Goal: Information Seeking & Learning: Find contact information

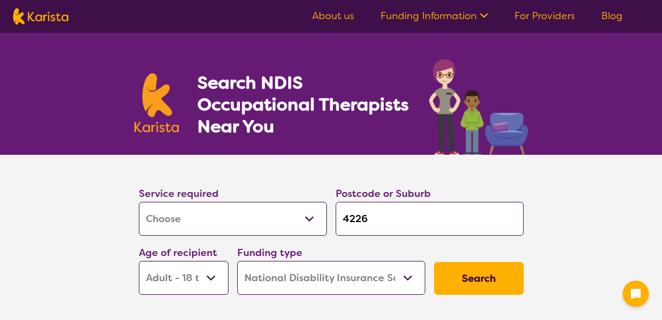
select select "[MEDICAL_DATA]"
select select "AD"
select select "NDIS"
select select "[MEDICAL_DATA]"
select select "AD"
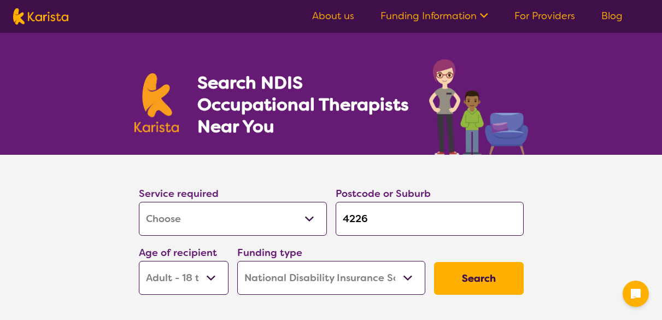
select select "NDIS"
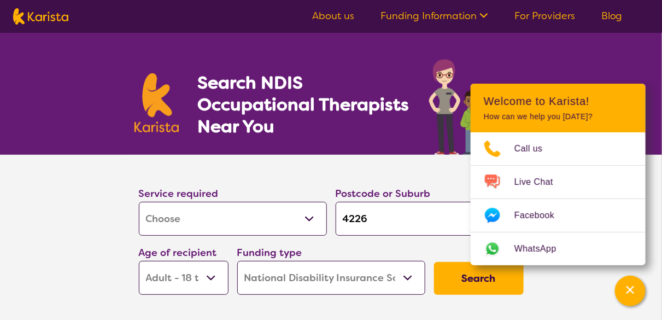
click at [209, 277] on select "Early Childhood - 0 to 9 Child - 10 to 11 Adolescent - 12 to 17 Adult - 18 to 6…" at bounding box center [184, 278] width 90 height 34
click at [139, 261] on select "Early Childhood - 0 to 9 Child - 10 to 11 Adolescent - 12 to 17 Adult - 18 to 6…" at bounding box center [184, 278] width 90 height 34
click at [406, 275] on select "Home Care Package (HCP) National Disability Insurance Scheme (NDIS) I don't know" at bounding box center [331, 278] width 188 height 34
click at [237, 261] on select "Home Care Package (HCP) National Disability Insurance Scheme (NDIS) I don't know" at bounding box center [331, 278] width 188 height 34
click at [460, 279] on button "Search" at bounding box center [479, 278] width 90 height 33
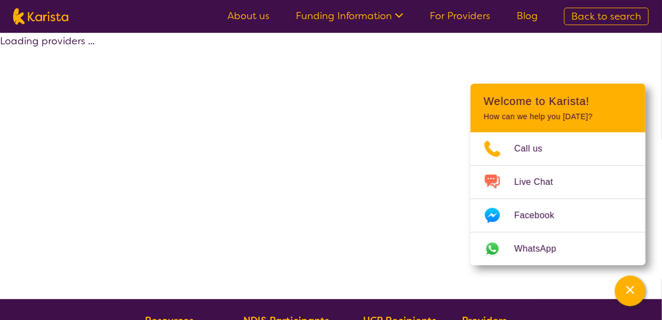
select select "by_score"
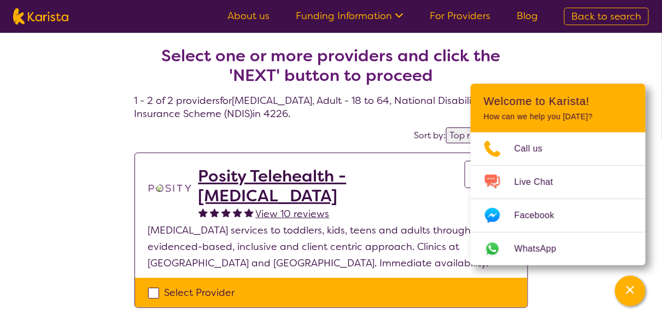
click at [523, 67] on section "Select one or more providers and click the 'NEXT' button to proceed" at bounding box center [332, 57] width 394 height 74
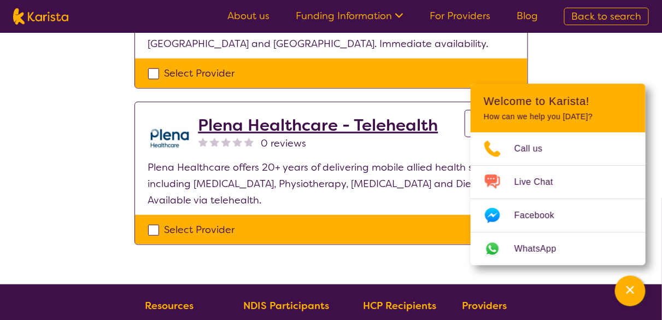
scroll to position [219, 0]
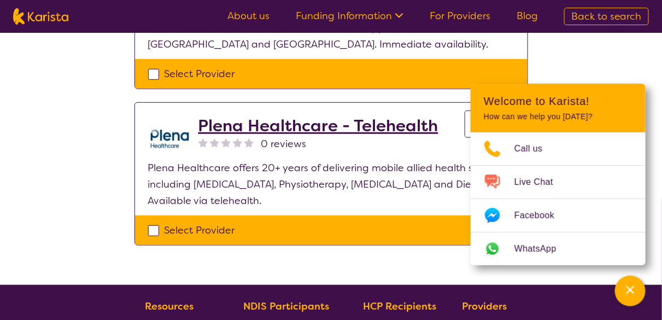
click at [236, 126] on h2 "Plena Healthcare - Telehealth" at bounding box center [319, 126] width 240 height 20
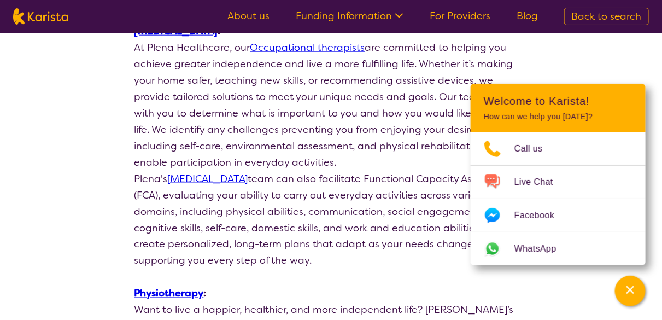
scroll to position [437, 0]
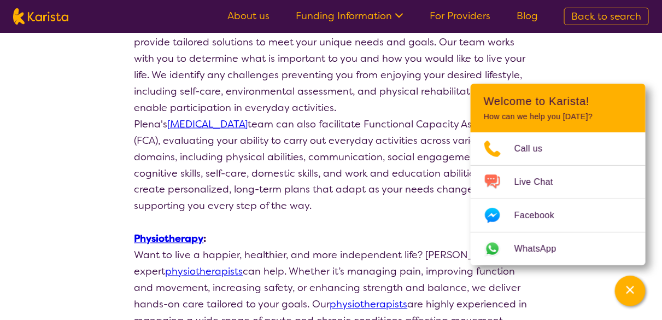
select select "by_score"
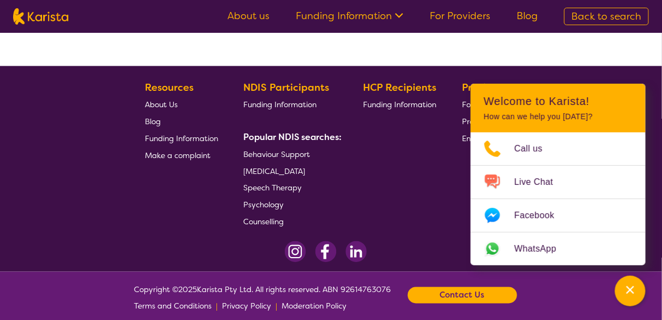
scroll to position [219, 0]
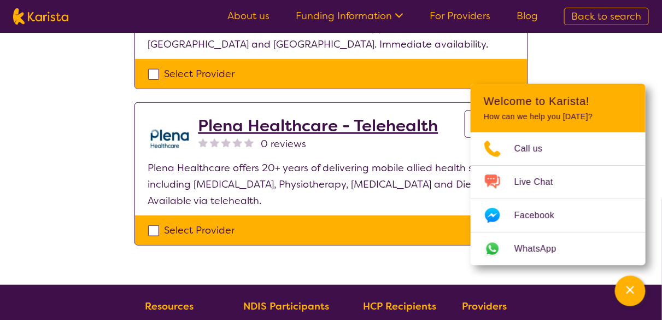
select select "[MEDICAL_DATA]"
select select "AD"
select select "NDIS"
select select "[MEDICAL_DATA]"
select select "AD"
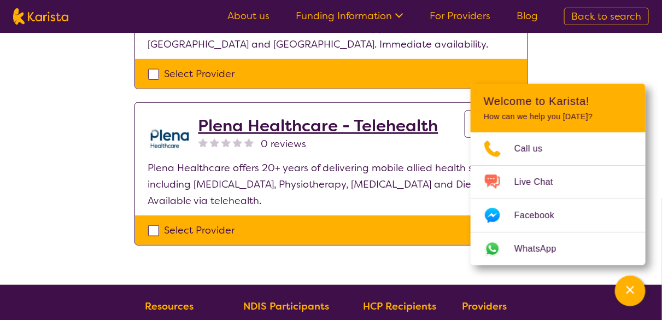
select select "NDIS"
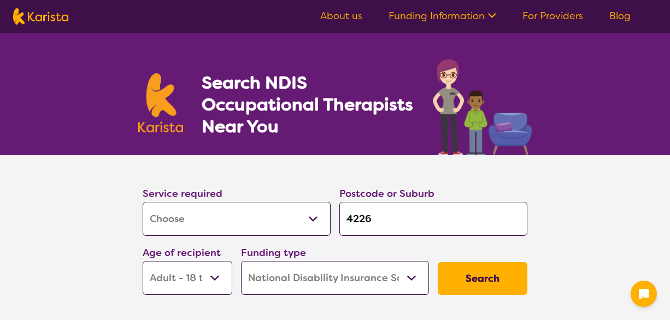
select select "[MEDICAL_DATA]"
select select "AD"
select select "NDIS"
select select "[MEDICAL_DATA]"
select select "AD"
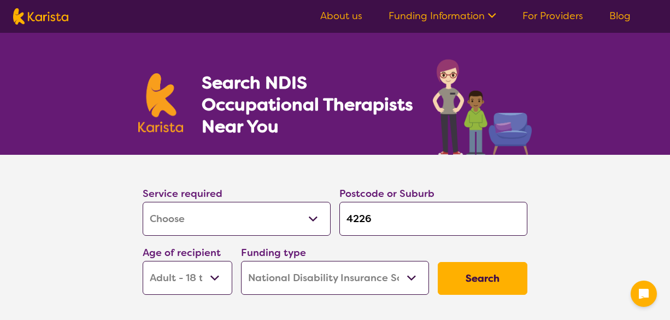
select select "NDIS"
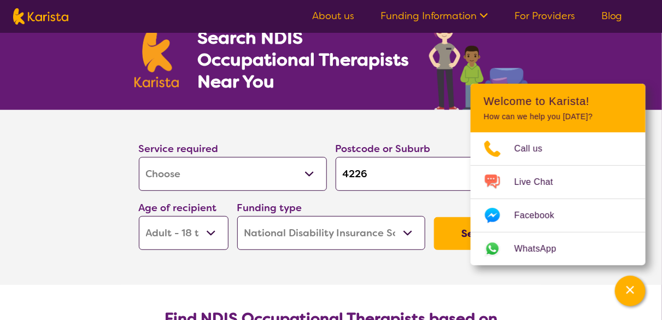
scroll to position [55, 0]
